Goal: Navigation & Orientation: Find specific page/section

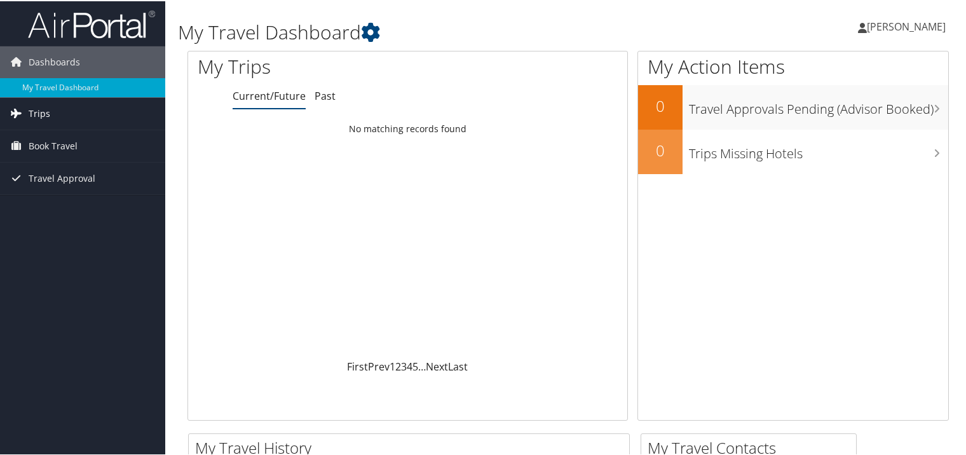
click at [39, 114] on span "Trips" at bounding box center [40, 113] width 22 height 32
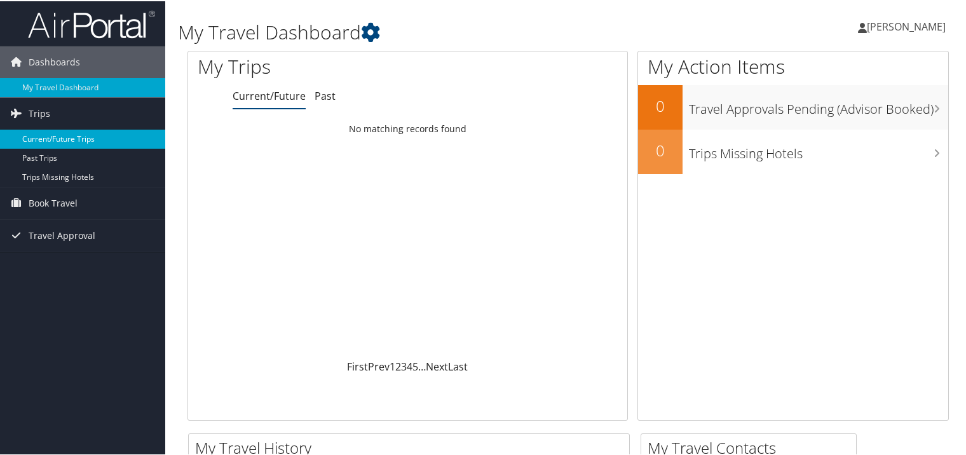
click at [39, 128] on link "Current/Future Trips" at bounding box center [82, 137] width 165 height 19
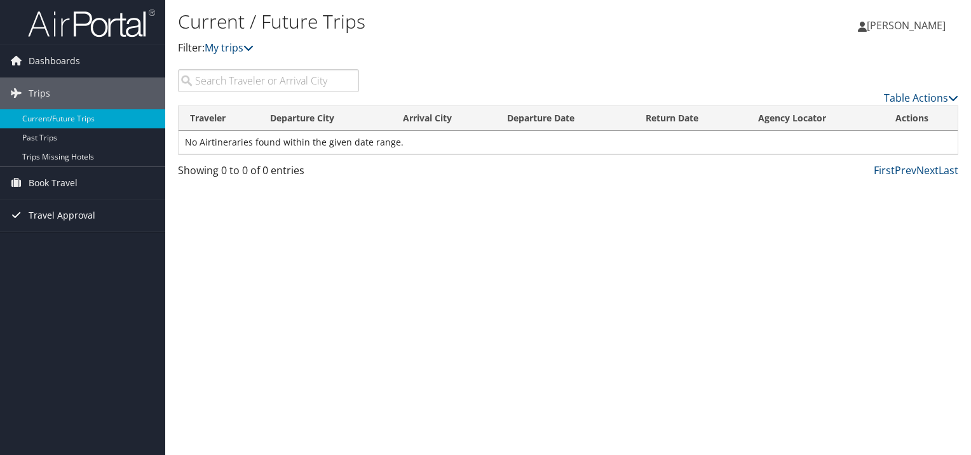
click at [60, 219] on span "Travel Approval" at bounding box center [62, 216] width 67 height 32
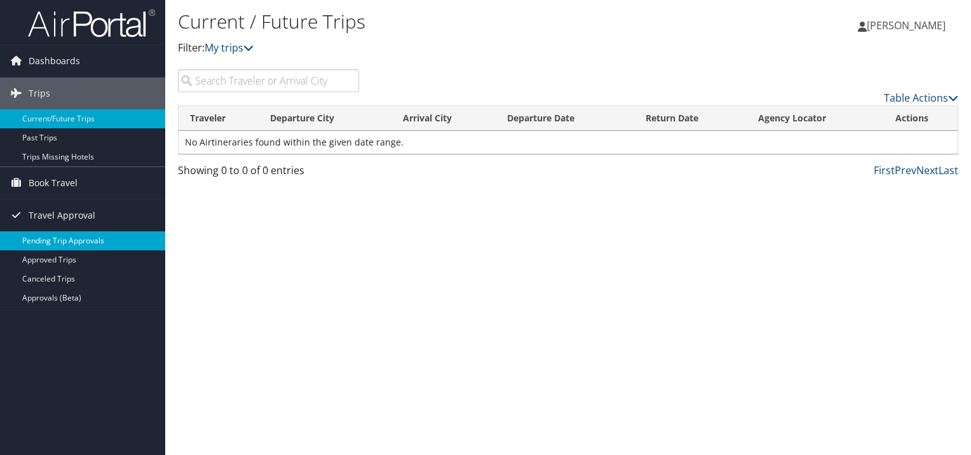
click at [55, 240] on link "Pending Trip Approvals" at bounding box center [82, 240] width 165 height 19
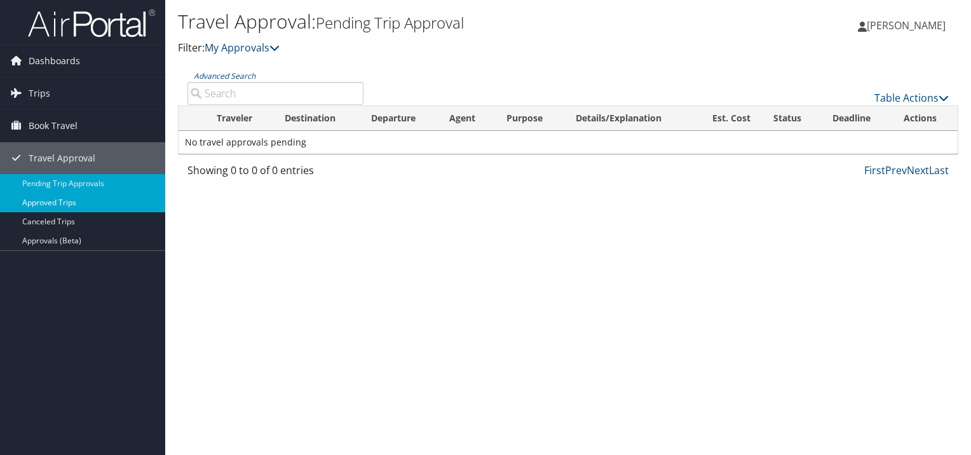
click at [56, 206] on link "Approved Trips" at bounding box center [82, 202] width 165 height 19
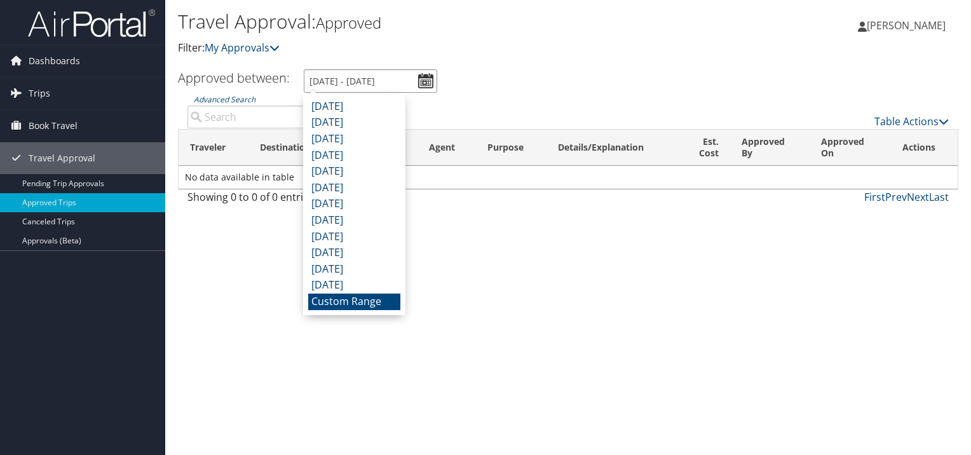
click at [424, 77] on input "9/7/2025 - 10/7/2025" at bounding box center [370, 81] width 133 height 24
click at [337, 112] on li "September 2025" at bounding box center [354, 107] width 92 height 17
type input "9/1/2025 - 9/30/2025"
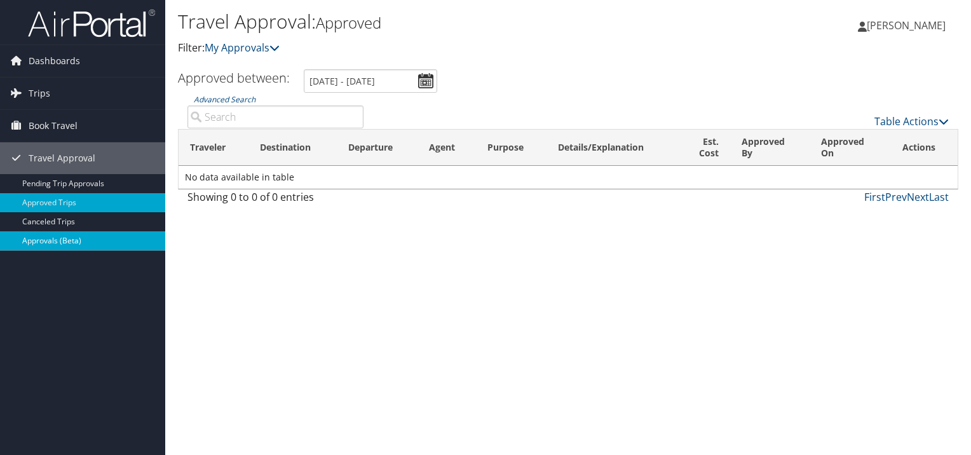
click at [56, 239] on link "Approvals (Beta)" at bounding box center [82, 240] width 165 height 19
click at [42, 70] on span "Dashboards" at bounding box center [54, 61] width 51 height 32
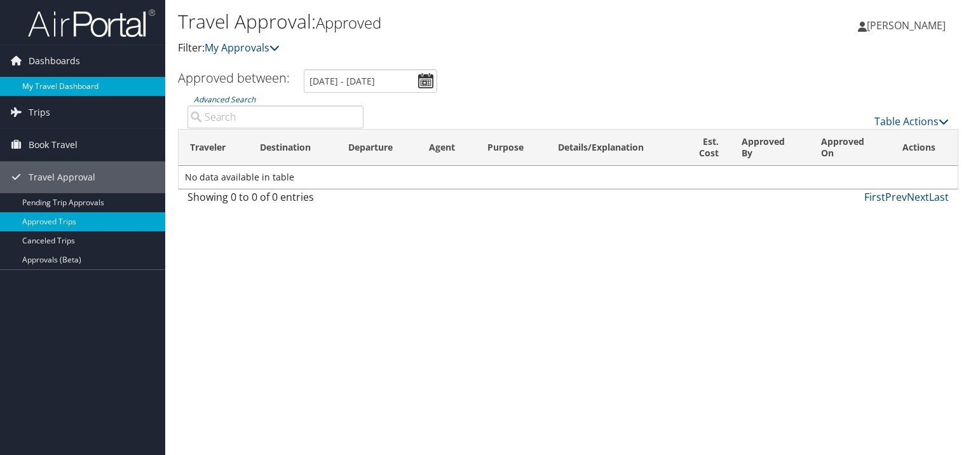
click at [47, 90] on link "My Travel Dashboard" at bounding box center [82, 86] width 165 height 19
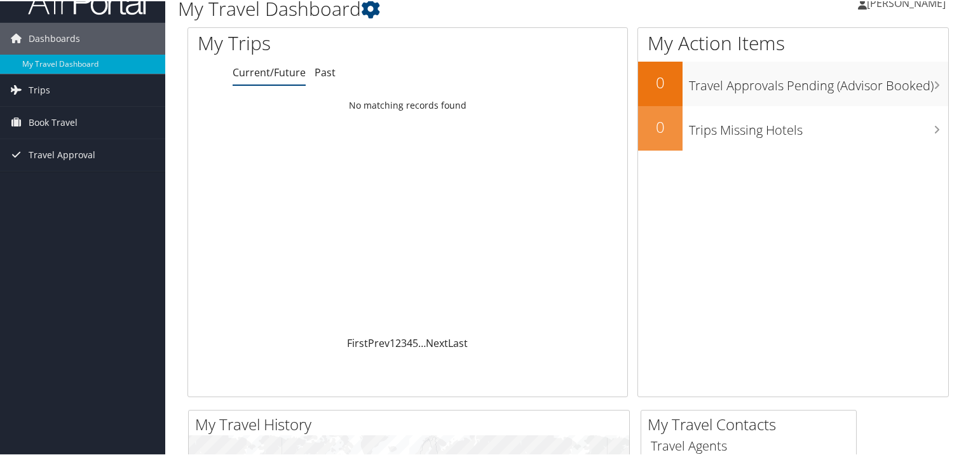
scroll to position [9, 0]
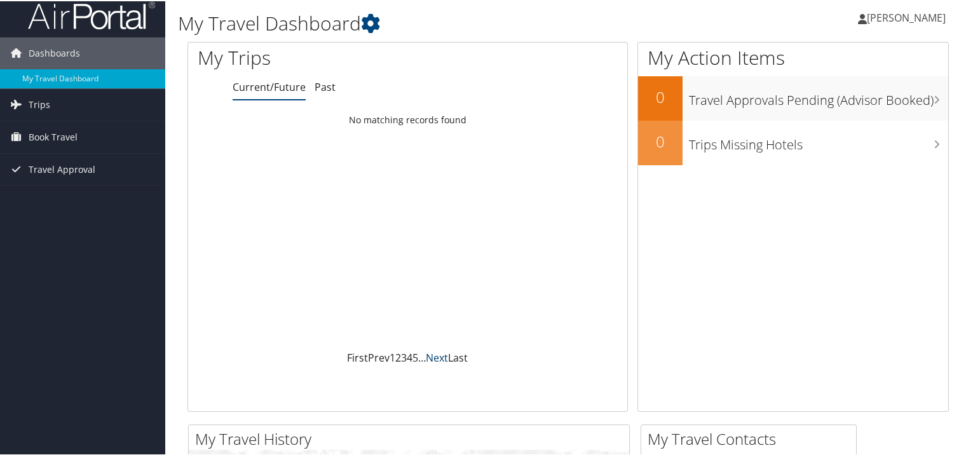
click at [434, 356] on link "Next" at bounding box center [437, 357] width 22 height 14
click at [327, 98] on div "My Trips Current/Future Past Loading... No matching records found First Prev 1 …" at bounding box center [407, 226] width 440 height 370
click at [331, 88] on link "Past" at bounding box center [325, 86] width 21 height 14
click at [279, 88] on link "Current/Future" at bounding box center [269, 86] width 73 height 14
click at [54, 96] on link "Trips" at bounding box center [82, 104] width 165 height 32
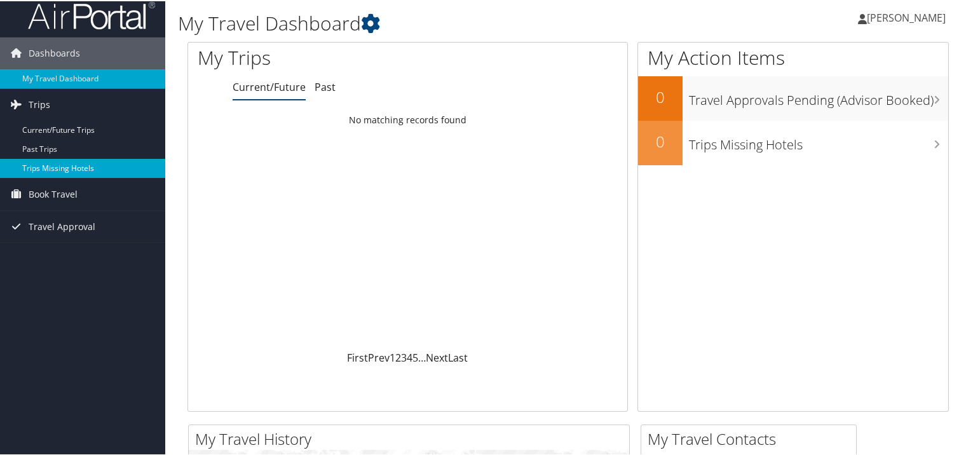
click at [40, 170] on link "Trips Missing Hotels" at bounding box center [82, 167] width 165 height 19
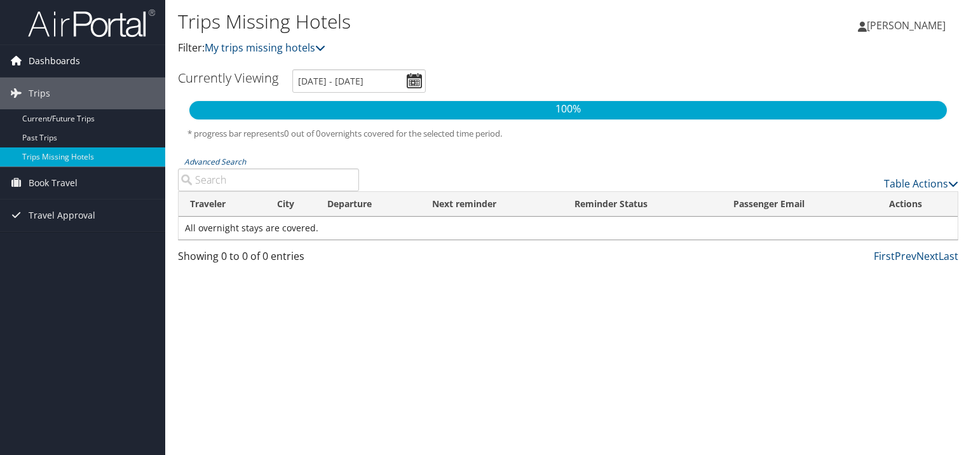
click at [59, 58] on span "Dashboards" at bounding box center [54, 61] width 51 height 32
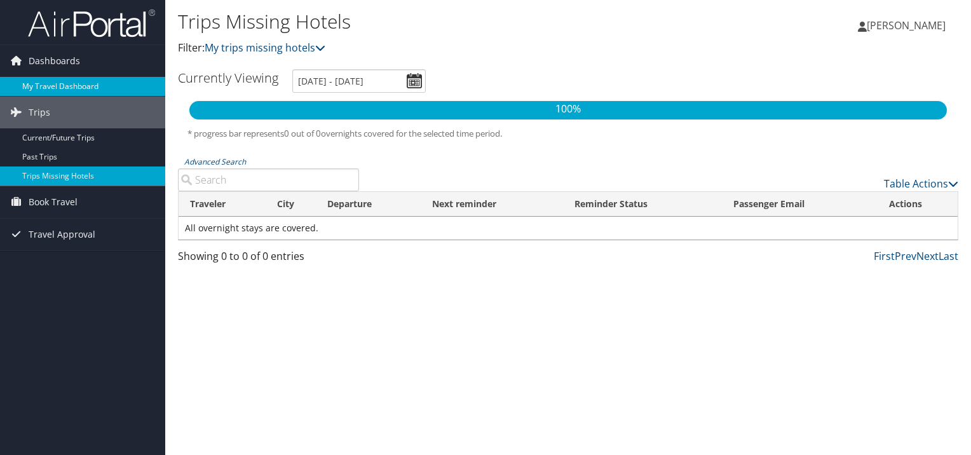
click at [58, 79] on link "My Travel Dashboard" at bounding box center [82, 86] width 165 height 19
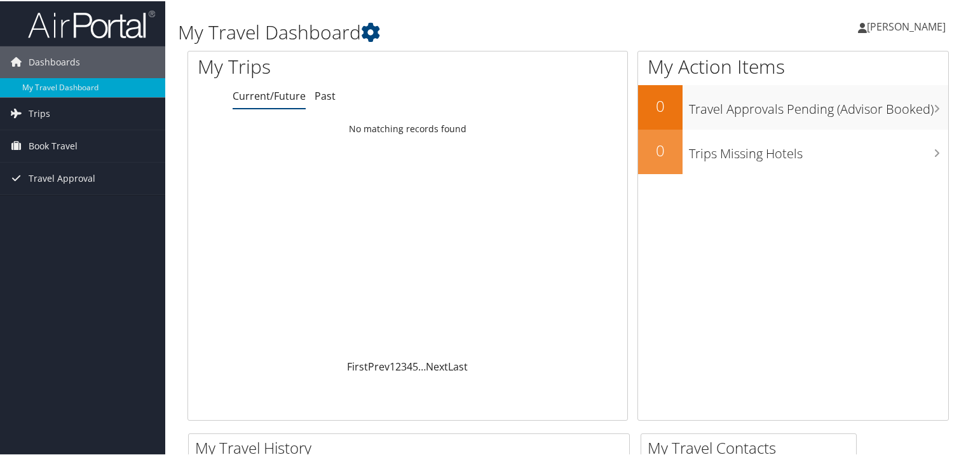
click at [882, 26] on span "[PERSON_NAME]" at bounding box center [906, 25] width 79 height 14
click at [824, 113] on link "View Travel Profile" at bounding box center [872, 113] width 142 height 22
